Goal: Use online tool/utility: Use online tool/utility

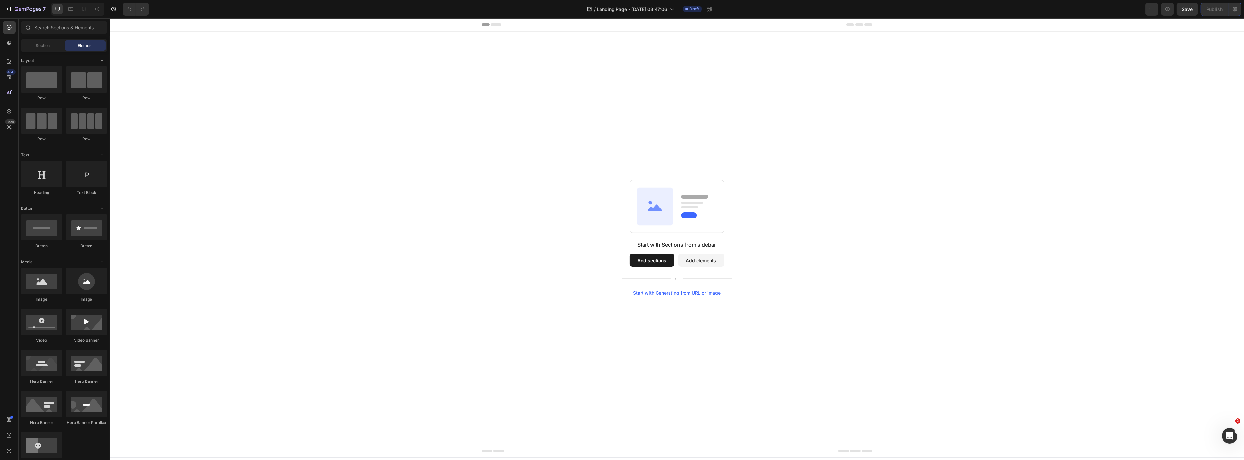
drag, startPoint x: 654, startPoint y: 295, endPoint x: 764, endPoint y: 313, distance: 111.5
click at [654, 295] on div "Start with Generating from URL or image" at bounding box center [677, 292] width 88 height 5
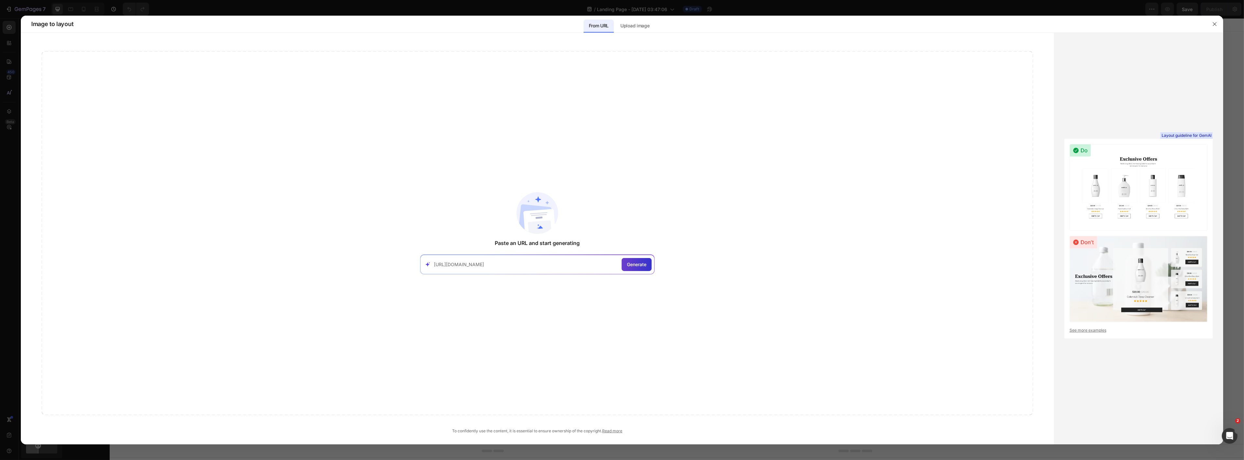
type input "[URL][DOMAIN_NAME]"
click at [648, 265] on div "Generate" at bounding box center [637, 264] width 30 height 13
click at [573, 268] on link "Upload image to generate" at bounding box center [559, 268] width 48 height 5
click at [556, 264] on input at bounding box center [526, 264] width 185 height 7
click at [635, 23] on p "Upload image" at bounding box center [634, 26] width 29 height 8
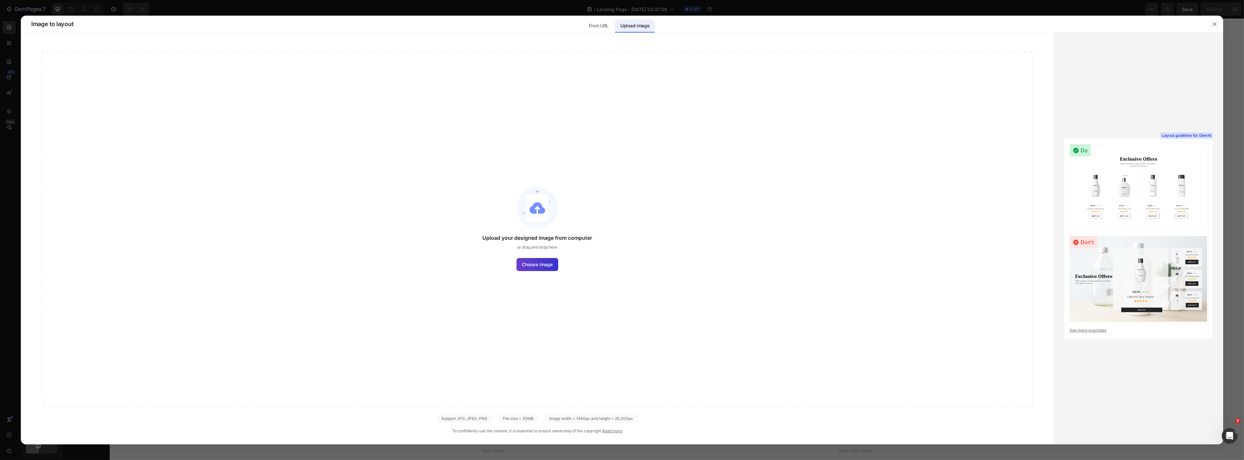
click at [543, 265] on span "Choose image" at bounding box center [537, 264] width 31 height 7
click at [0, 0] on input "Choose image" at bounding box center [0, 0] width 0 height 0
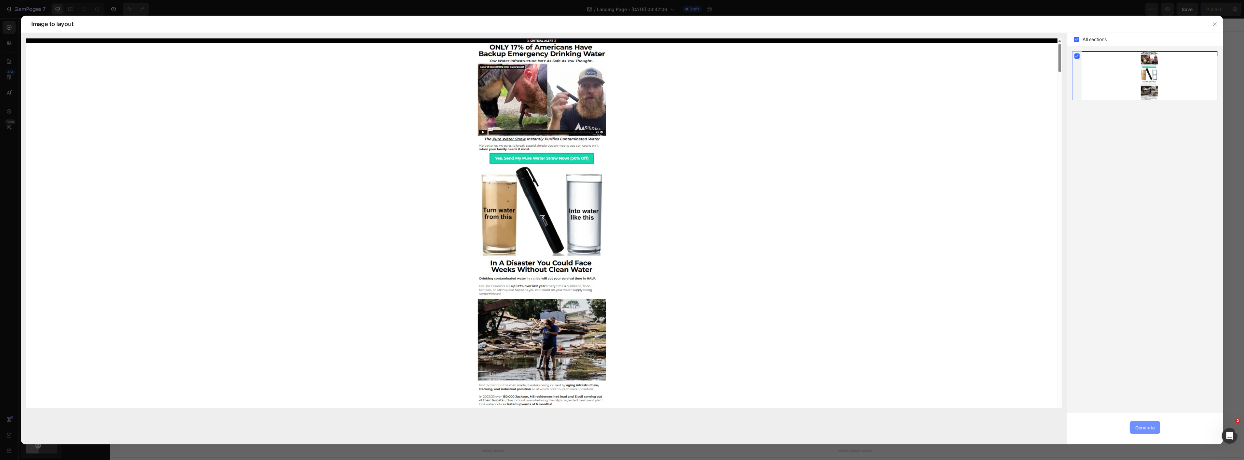
click at [1143, 430] on div "Generate" at bounding box center [1145, 427] width 20 height 7
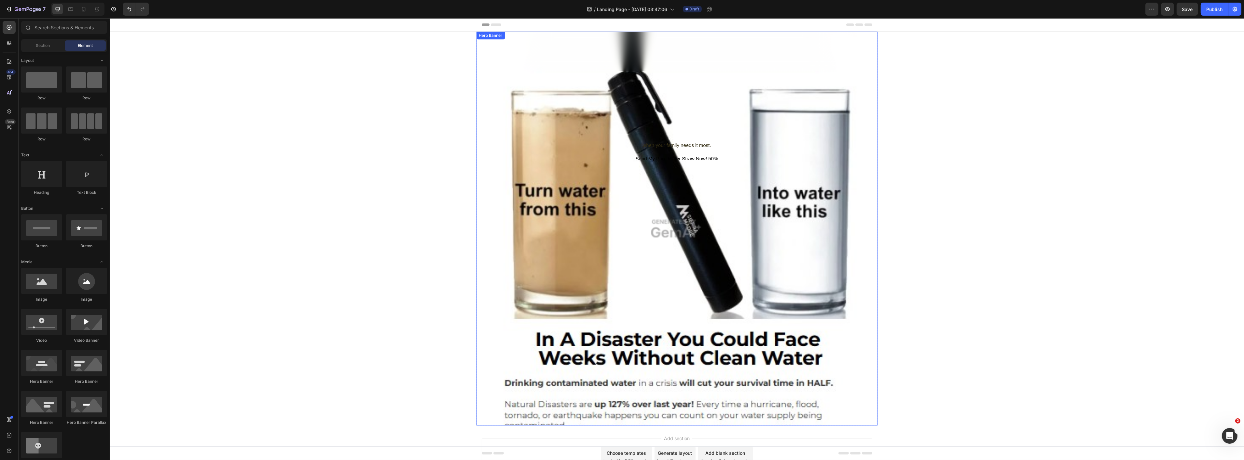
click at [624, 284] on div "Overlay" at bounding box center [676, 228] width 401 height 393
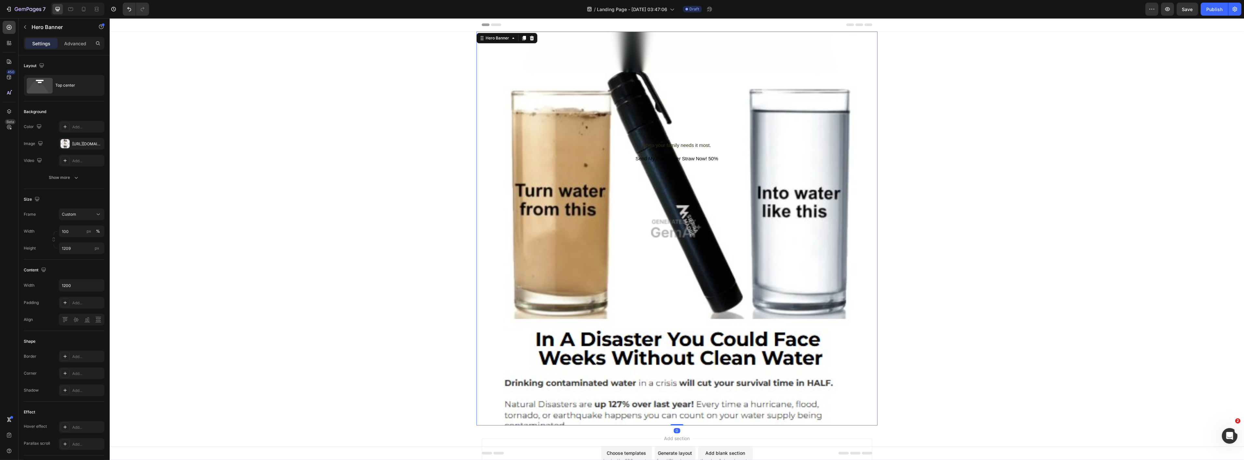
click at [617, 349] on div "Overlay" at bounding box center [676, 228] width 401 height 393
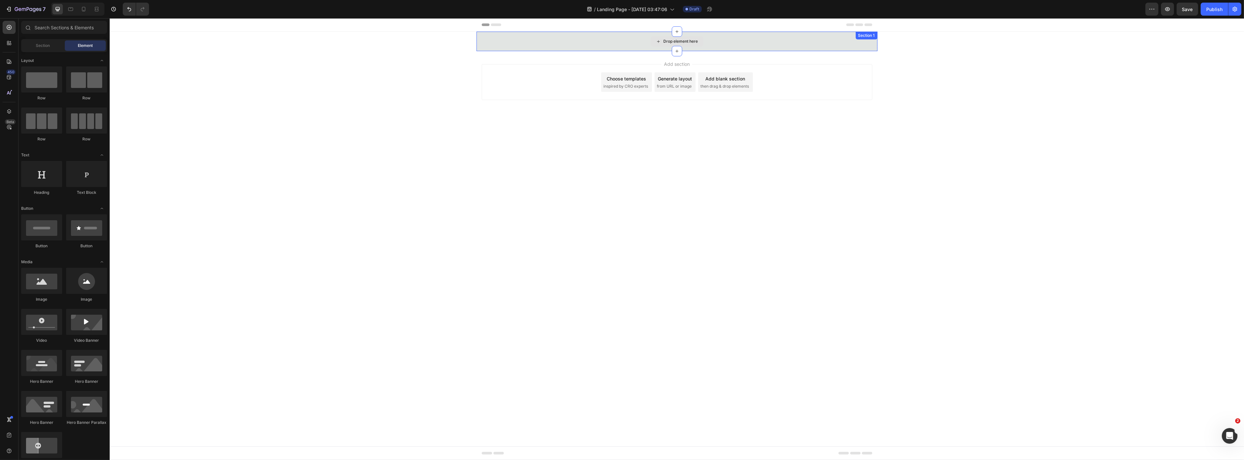
click at [841, 42] on div "Drop element here" at bounding box center [676, 42] width 401 height 20
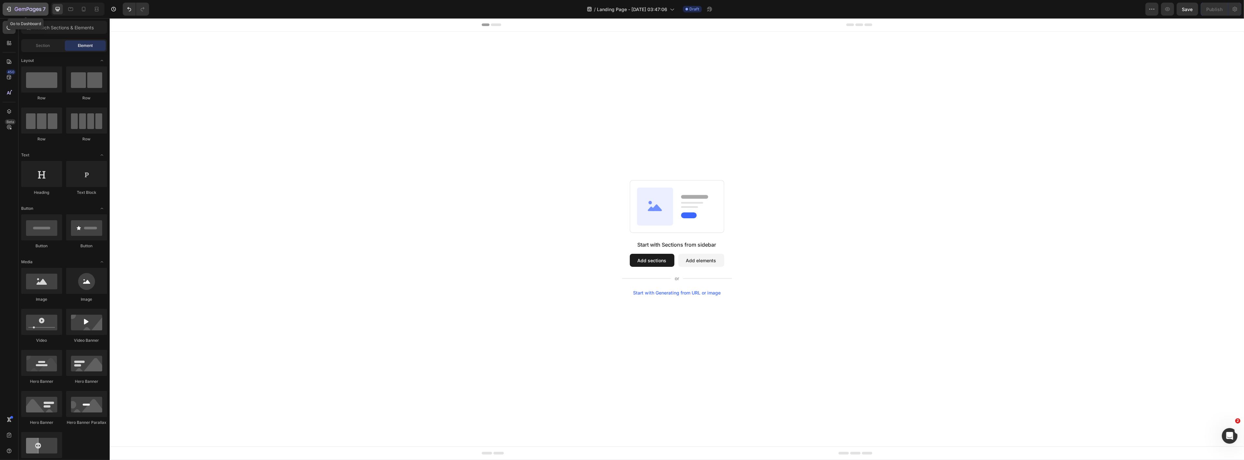
click at [10, 9] on icon "button" at bounding box center [9, 9] width 7 height 7
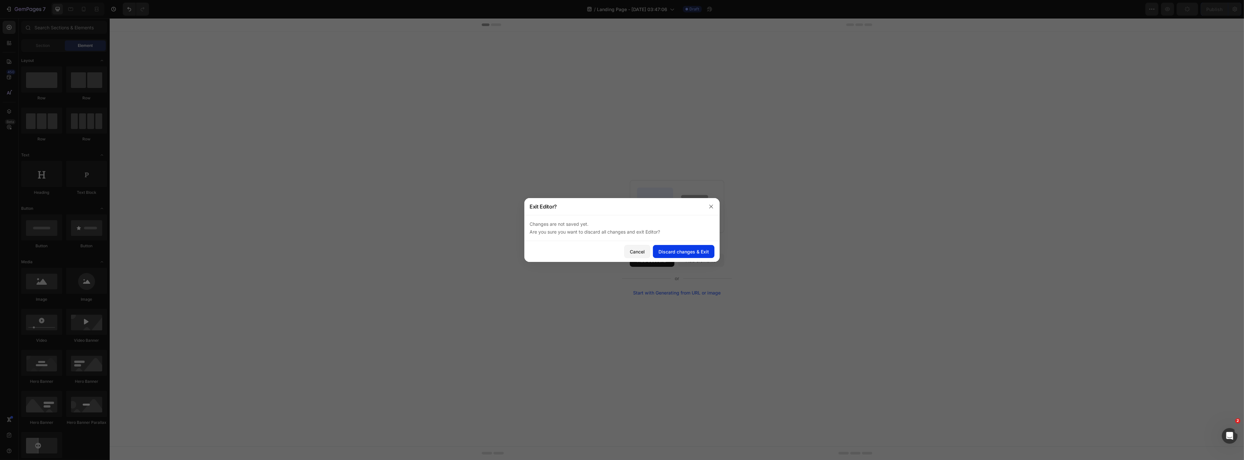
click at [680, 248] on div "Discard changes & Exit" at bounding box center [683, 251] width 50 height 7
